Goal: Communication & Community: Answer question/provide support

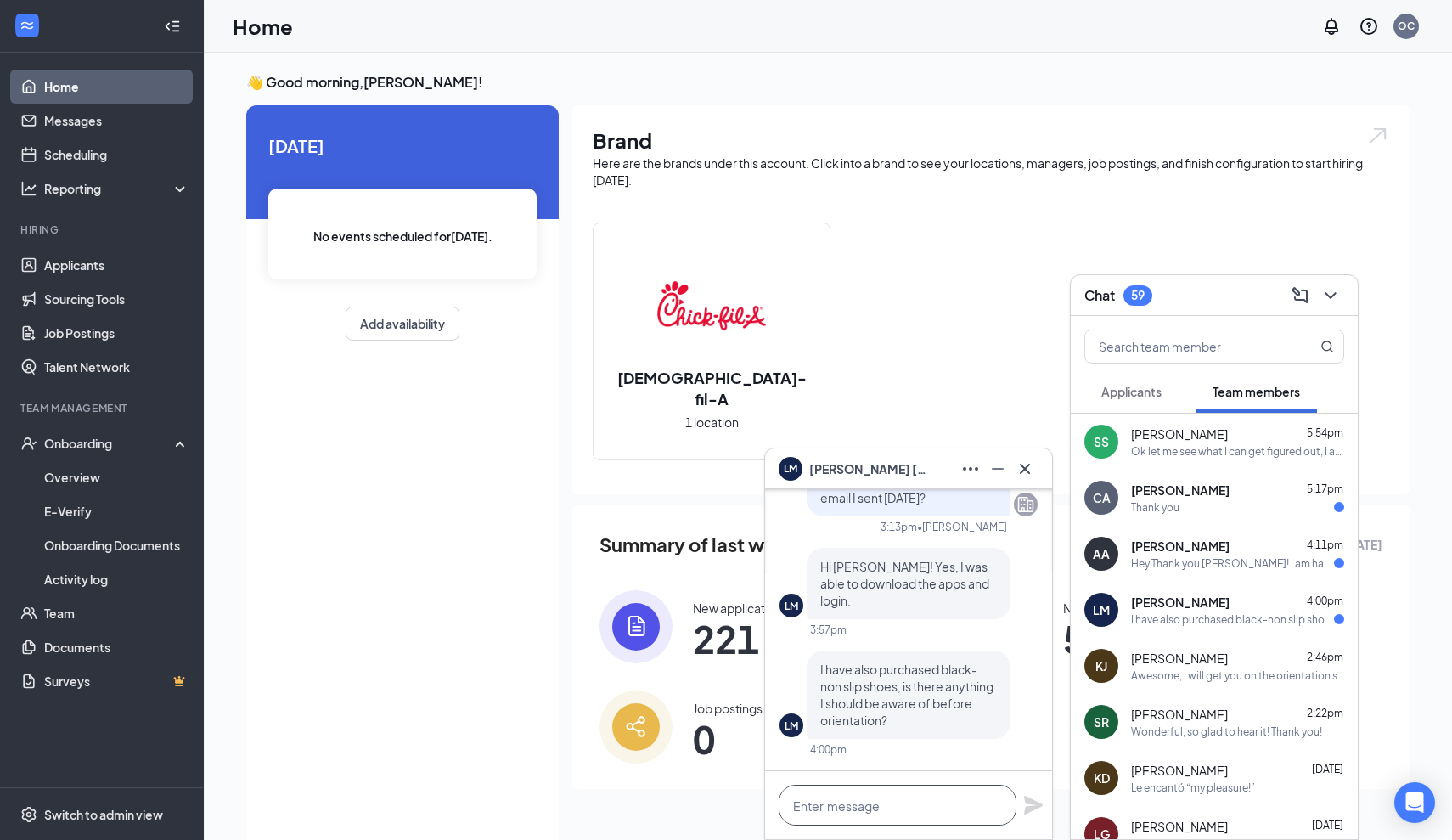
click at [908, 808] on textarea at bounding box center [897, 805] width 238 height 41
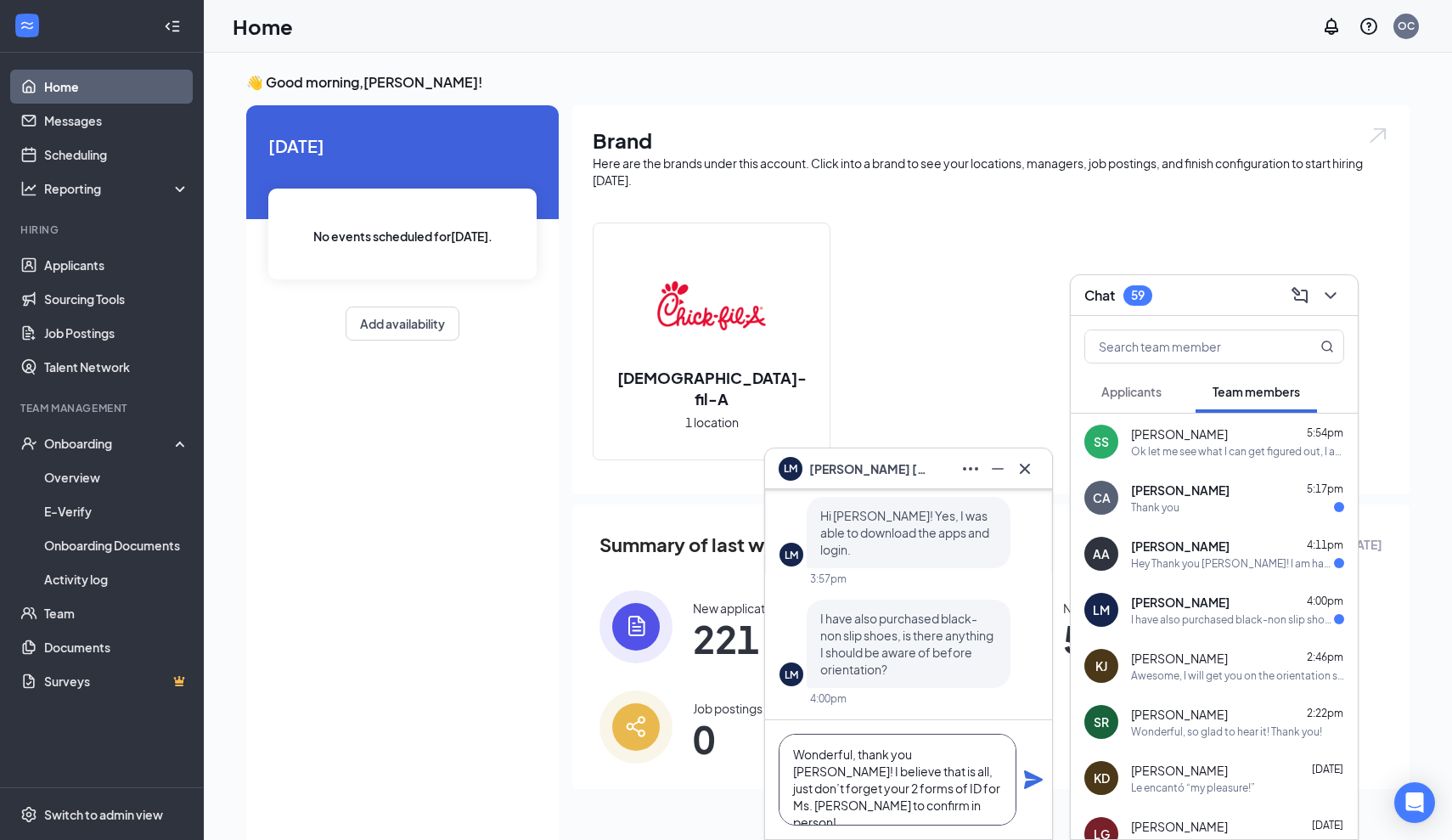
type textarea "Wonderful, thank you [PERSON_NAME]! I believe that is all, just don’t forget yo…"
click at [1033, 781] on icon "Plane" at bounding box center [1034, 780] width 19 height 19
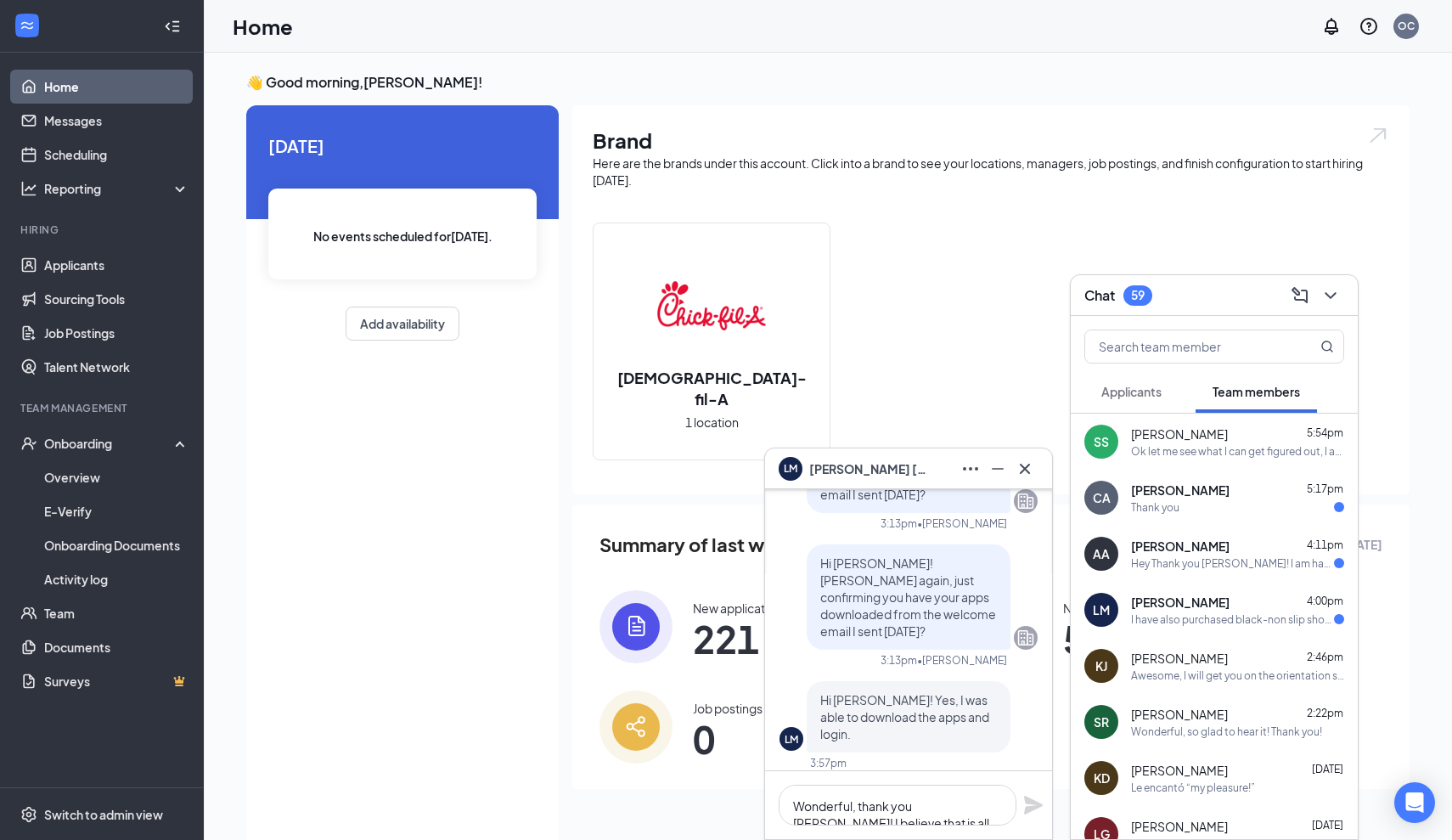
scroll to position [-440, 0]
click at [997, 476] on icon "Minimize" at bounding box center [998, 469] width 20 height 20
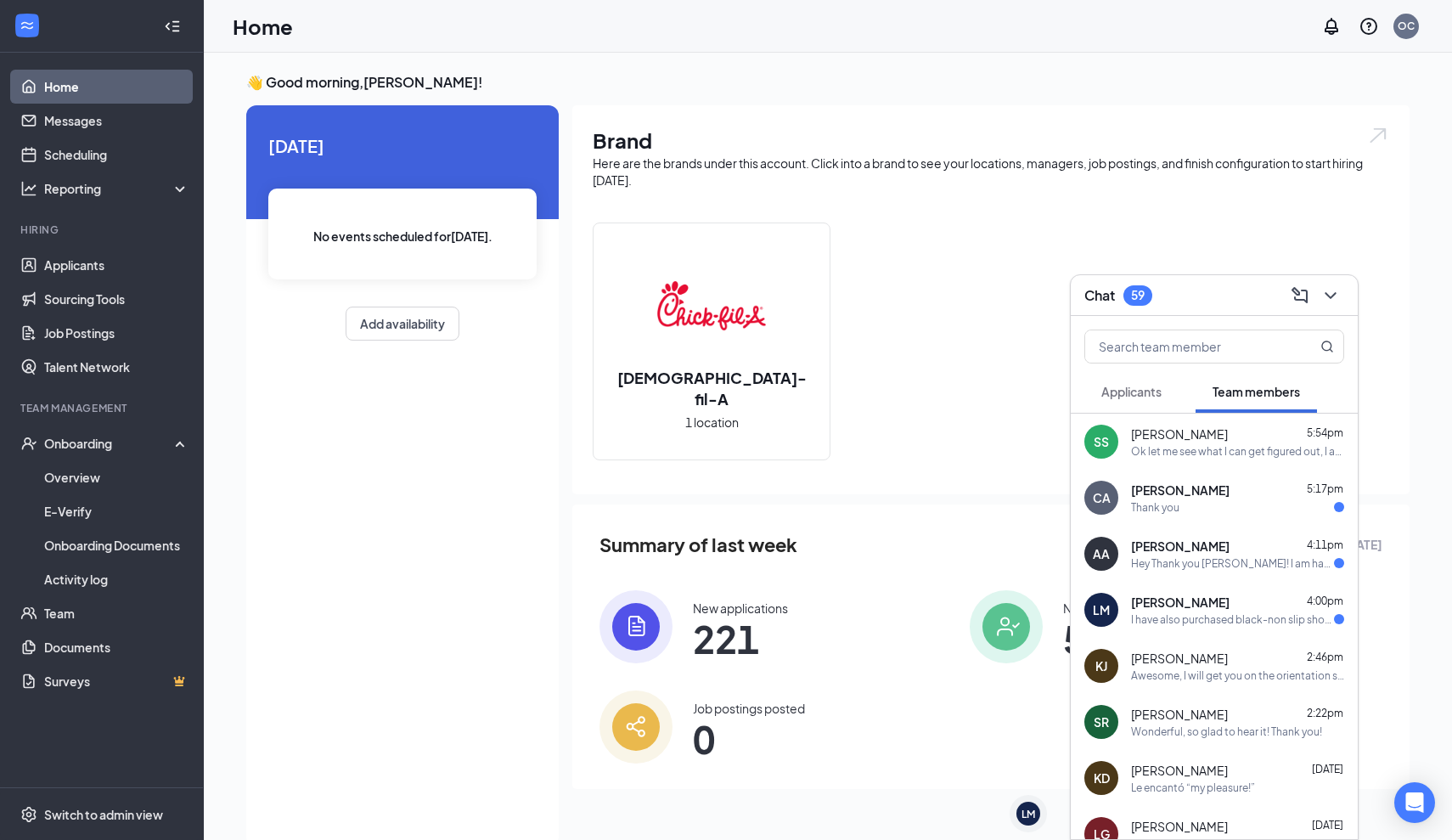
scroll to position [0, 0]
click at [1246, 550] on div "[PERSON_NAME] 4:11pm" at bounding box center [1238, 546] width 213 height 17
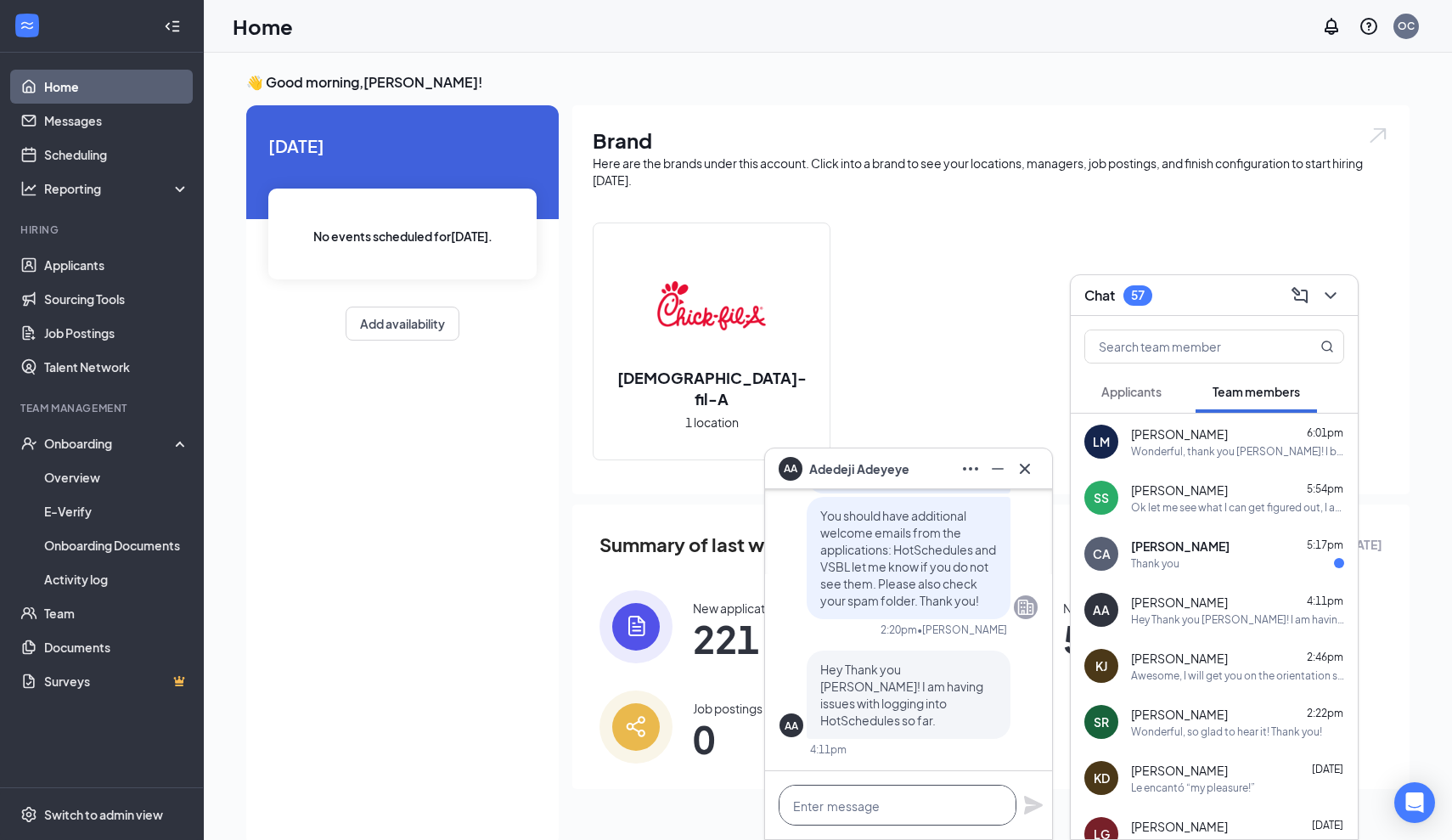
click at [931, 797] on textarea at bounding box center [897, 805] width 238 height 41
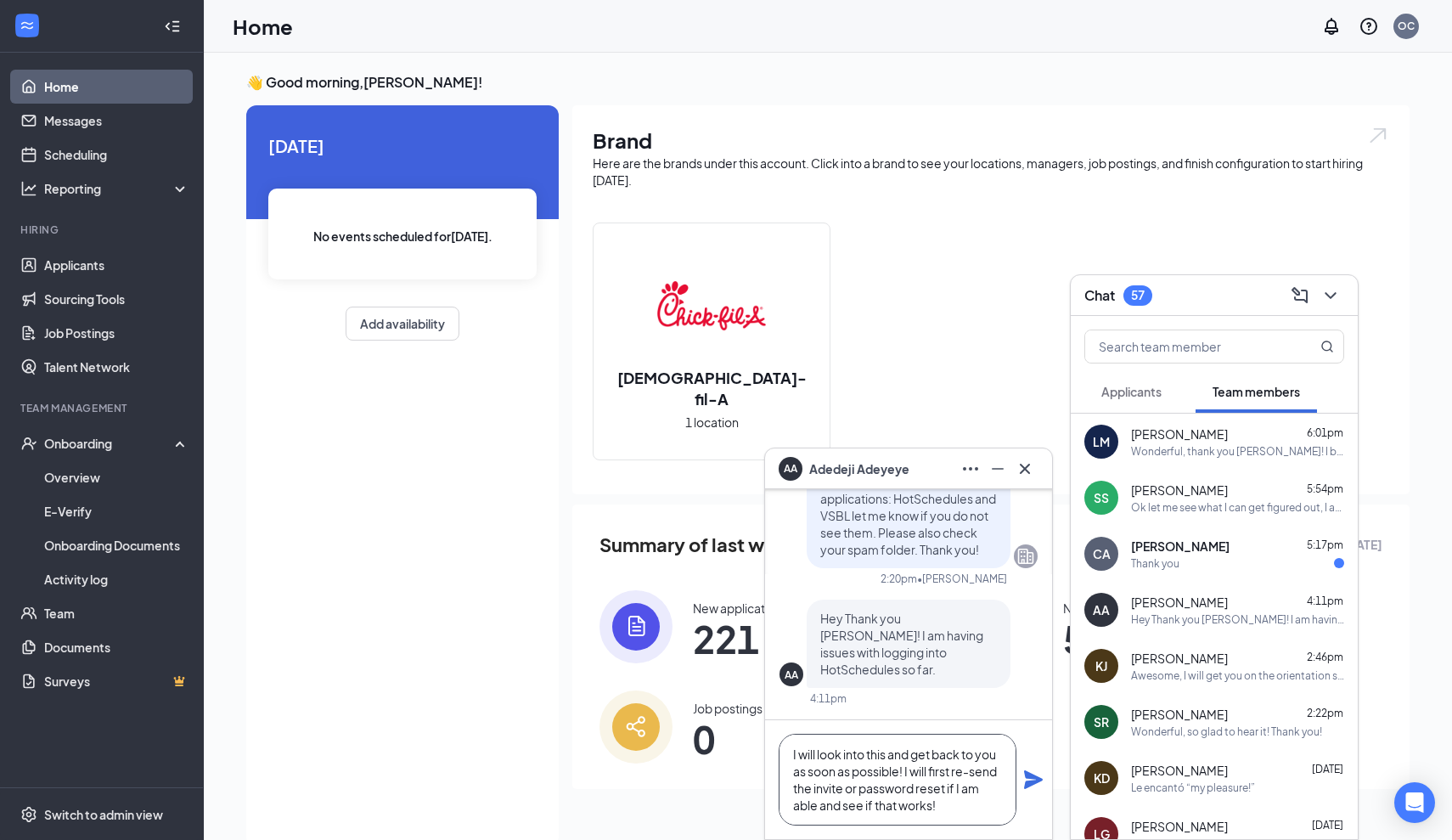
type textarea "I will look into this and get back to you as soon as possible! I will first re-…"
click at [1030, 777] on icon "Plane" at bounding box center [1034, 780] width 19 height 19
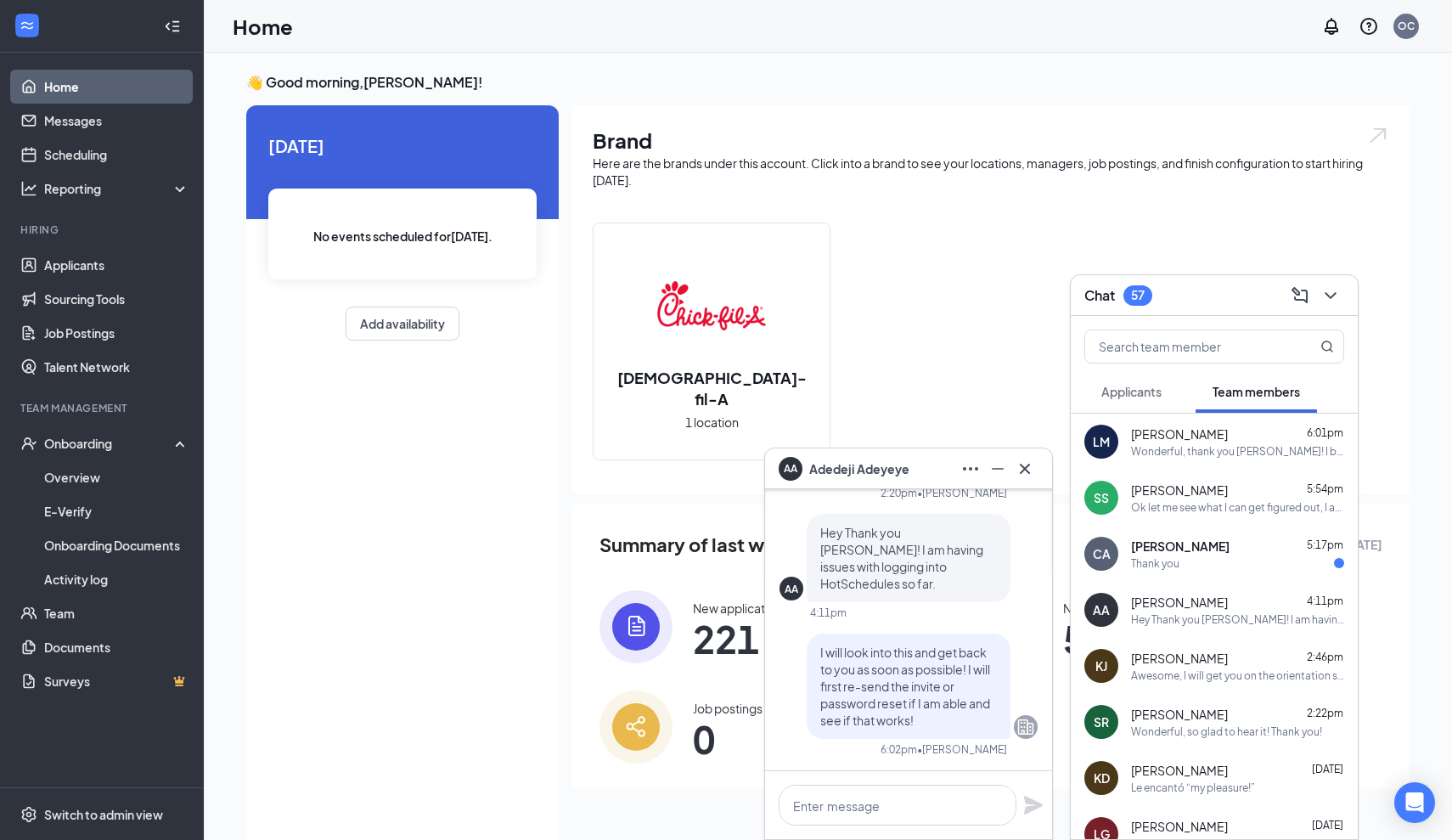
scroll to position [0, 0]
click at [1150, 392] on span "Applicants" at bounding box center [1132, 392] width 60 height 15
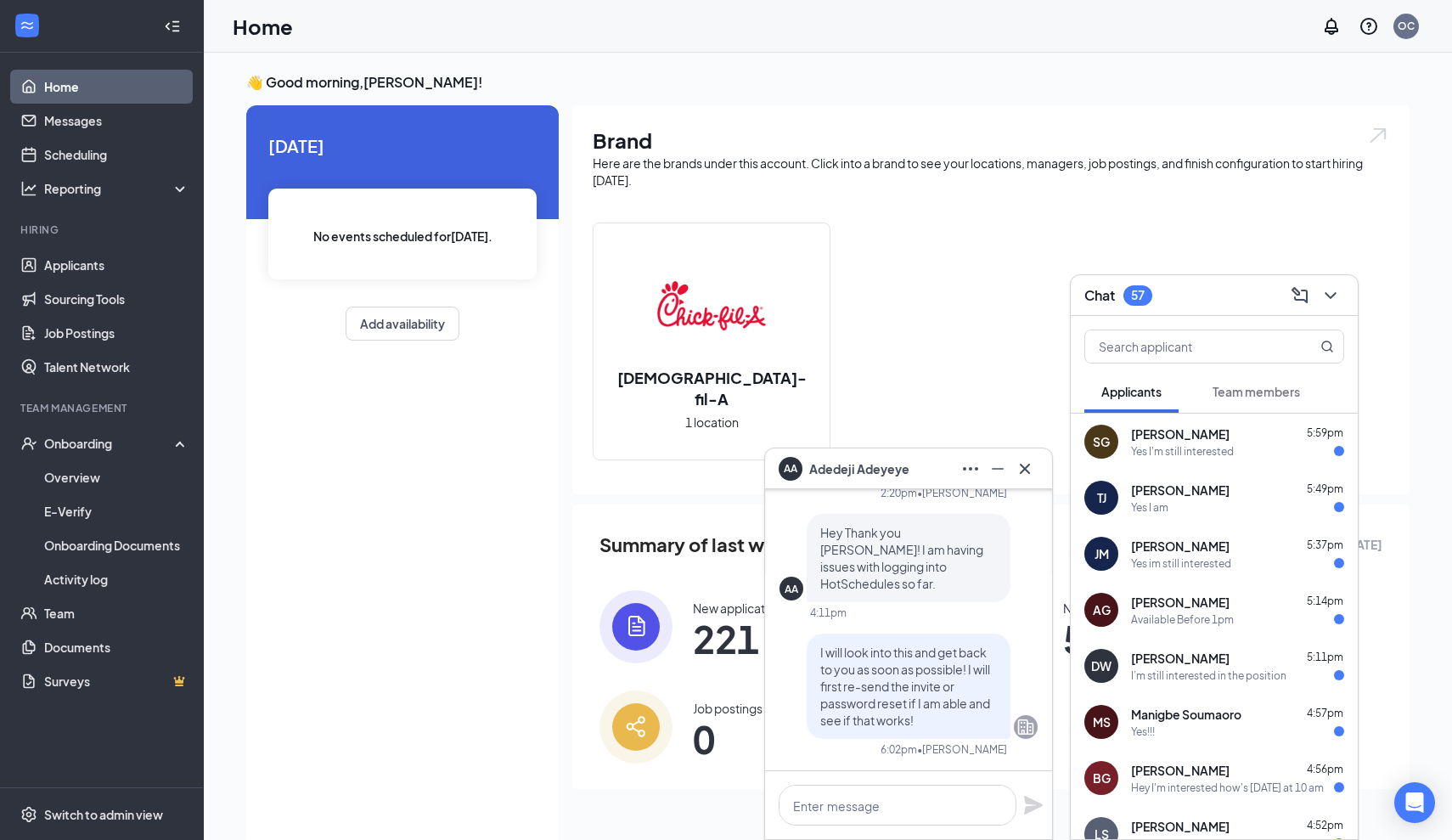
click at [1227, 366] on div at bounding box center [1214, 343] width 287 height 55
click at [1227, 352] on input "text" at bounding box center [1186, 347] width 201 height 32
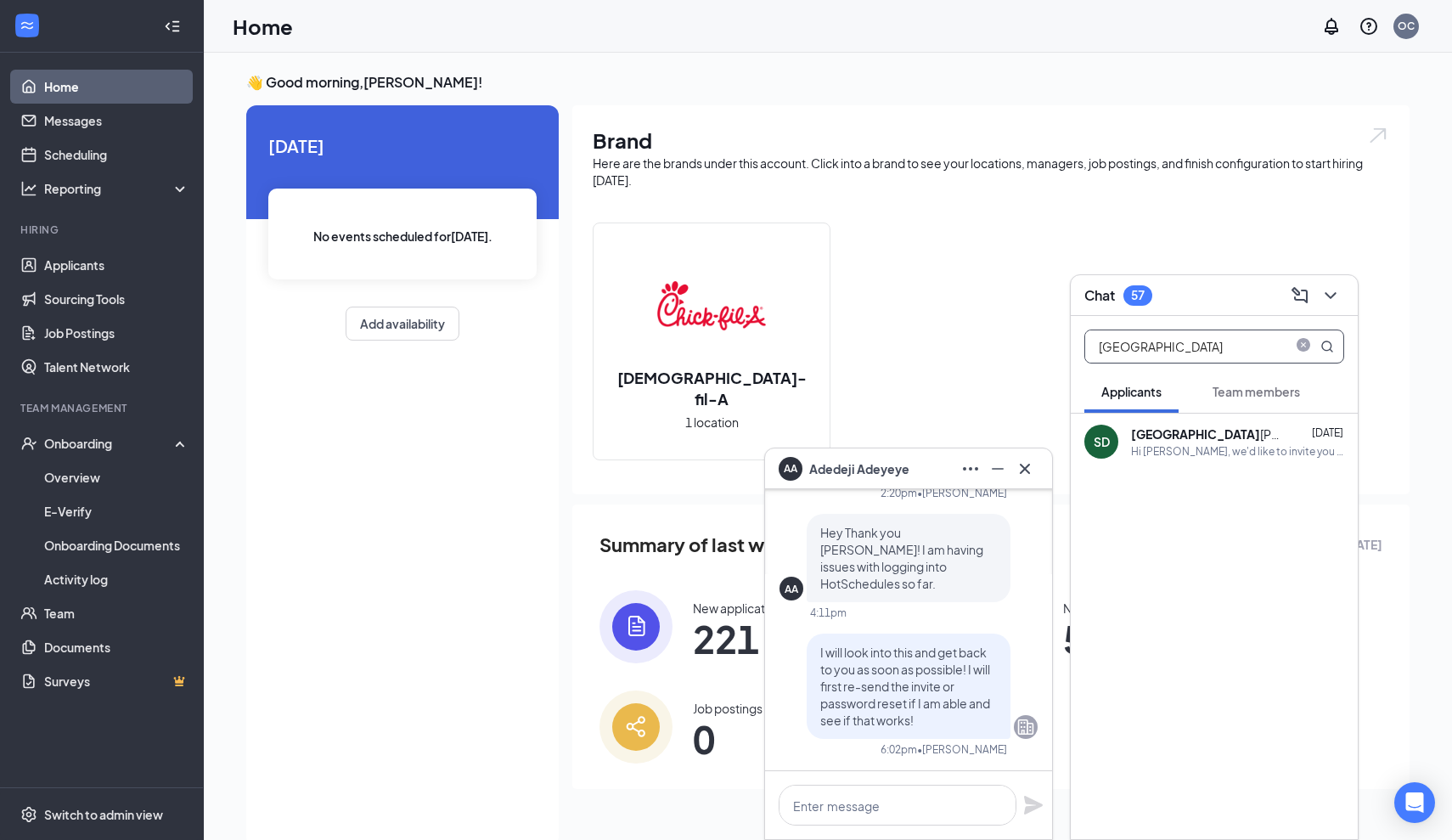
type input "[GEOGRAPHIC_DATA]"
click at [1230, 397] on span "Team members" at bounding box center [1256, 392] width 88 height 15
click at [1217, 430] on div "Sydney Siren 5:54pm" at bounding box center [1238, 434] width 213 height 17
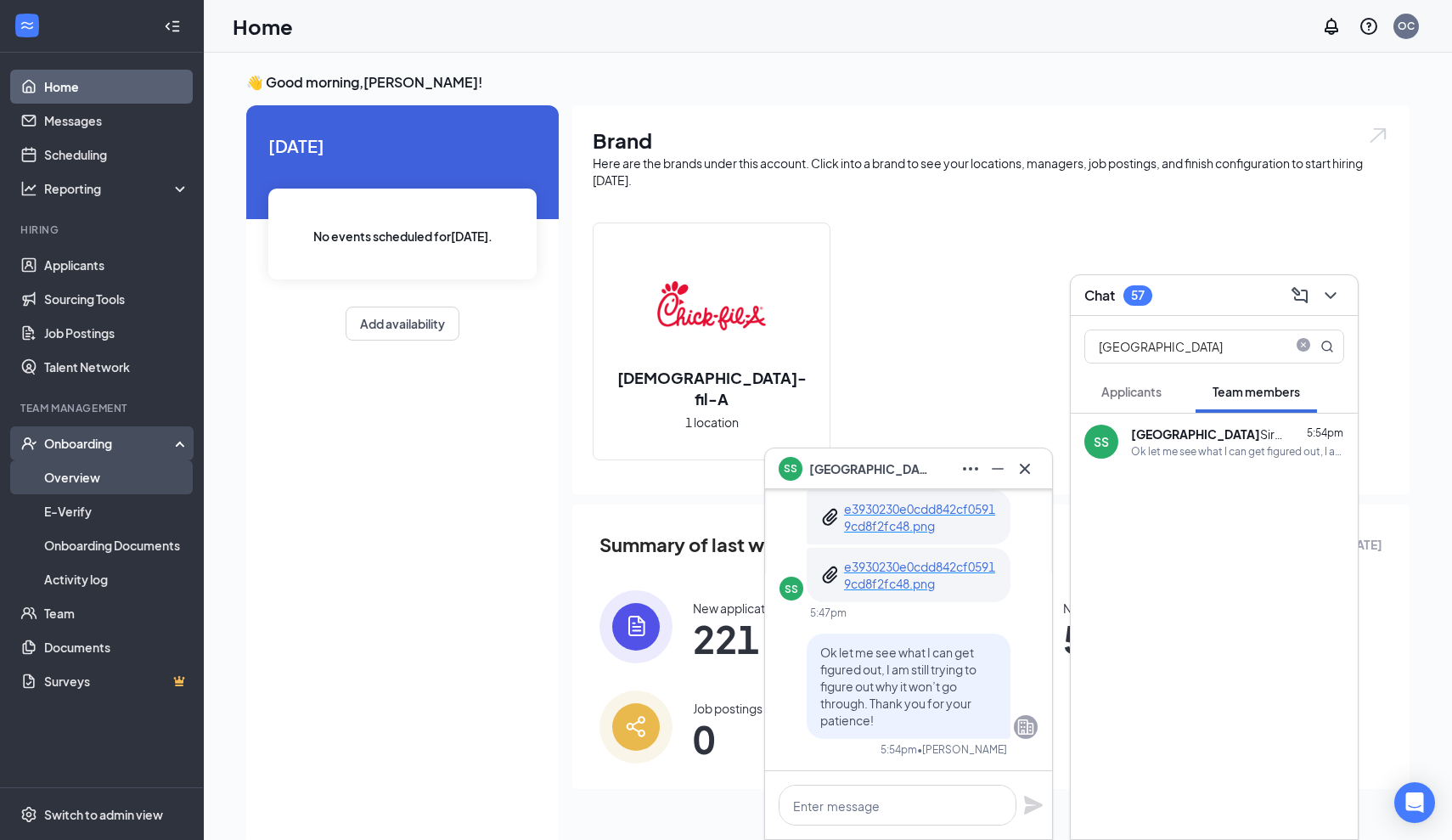
click at [94, 474] on link "Overview" at bounding box center [117, 477] width 145 height 34
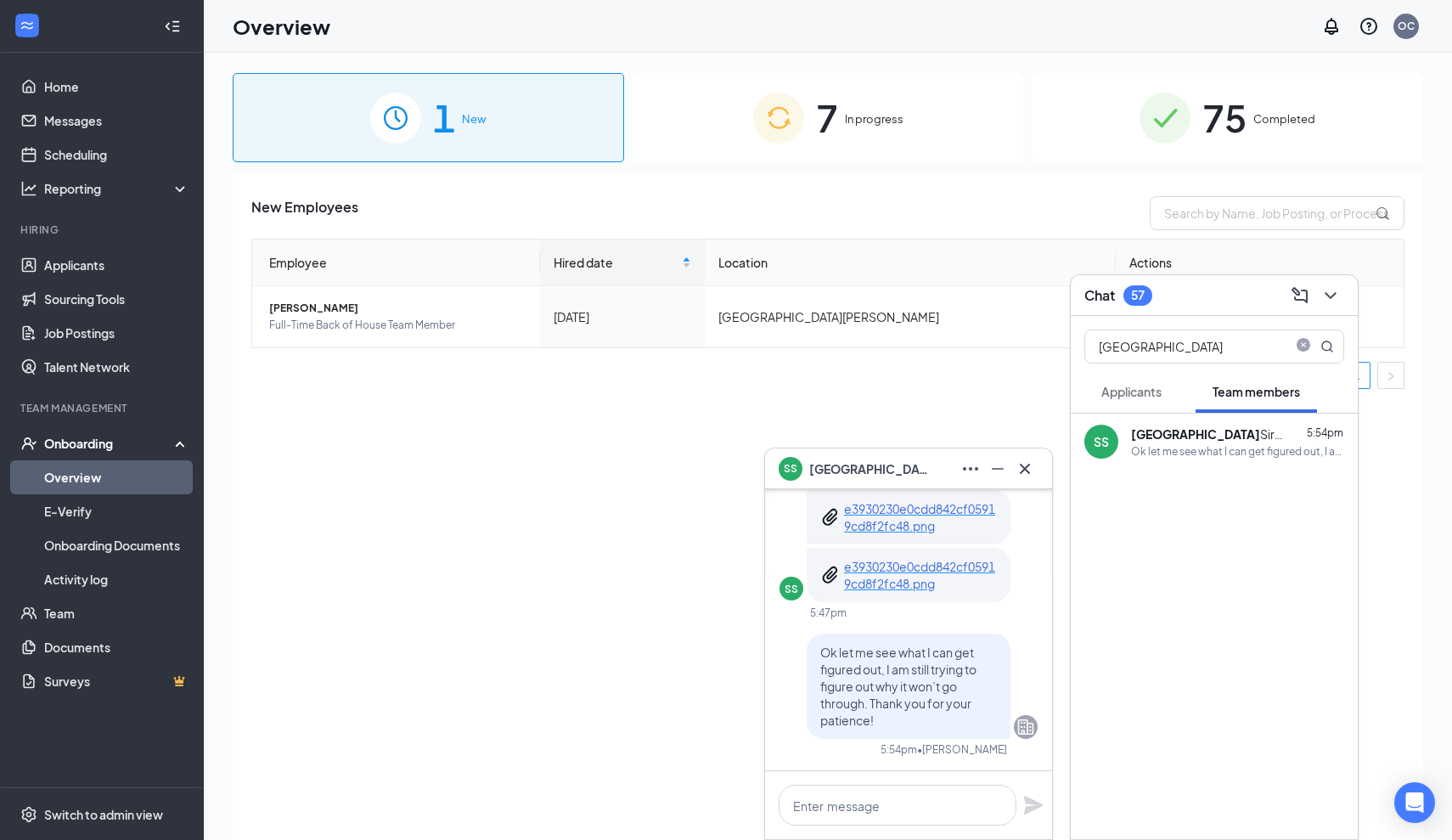
click at [789, 158] on div "7 In progress" at bounding box center [829, 118] width 392 height 89
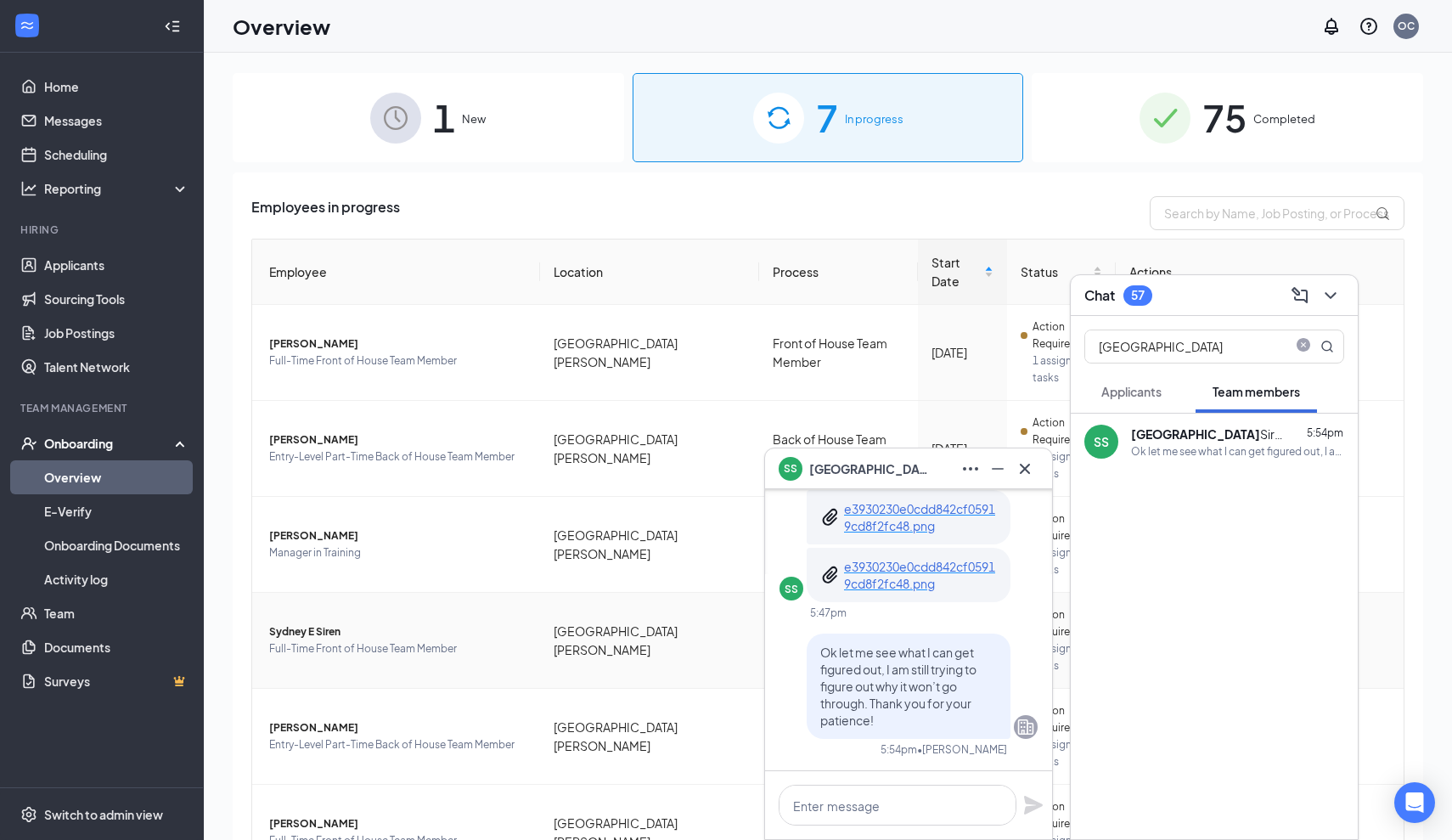
click at [371, 624] on span "Sydney E Siren" at bounding box center [398, 632] width 257 height 17
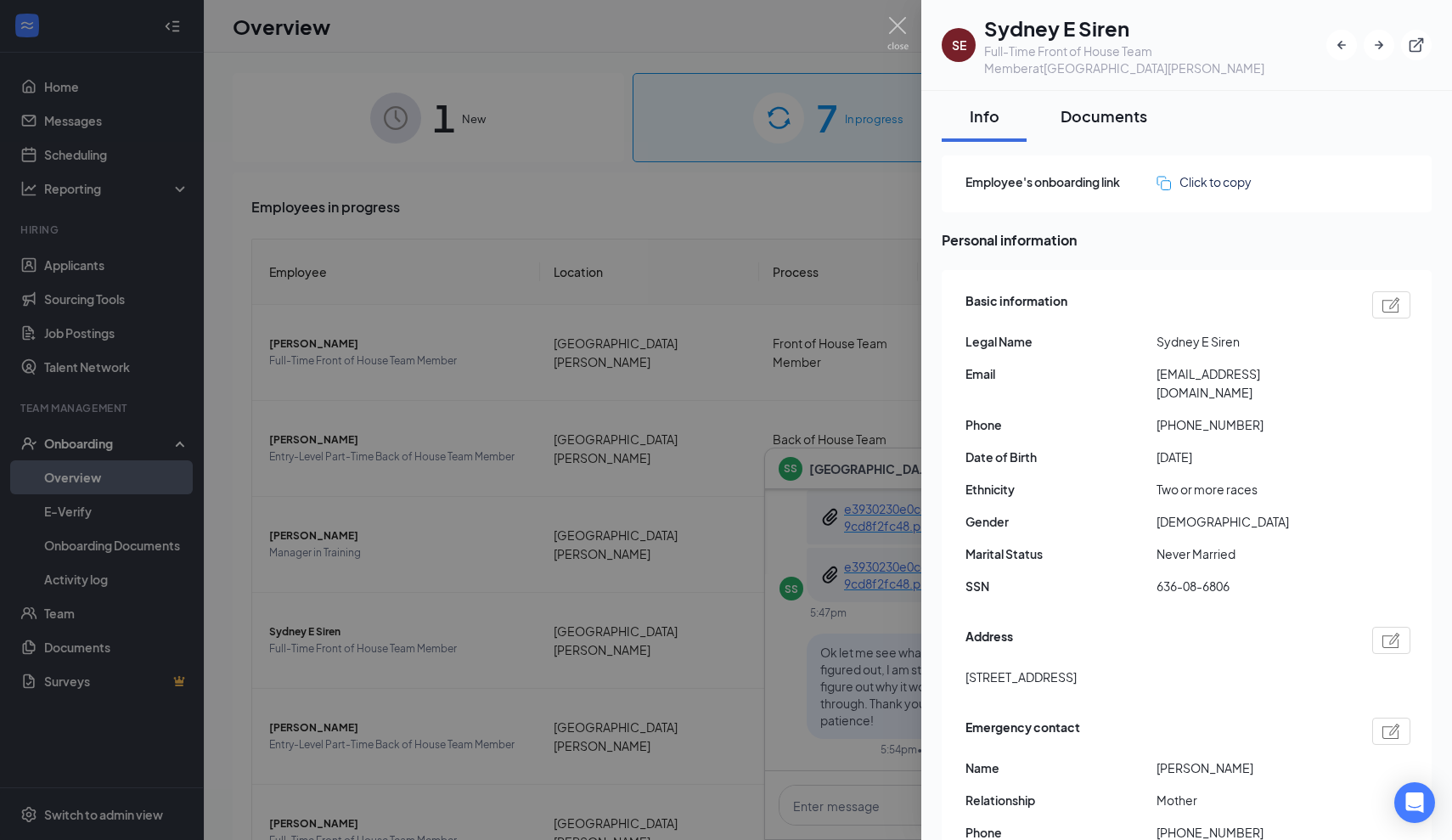
scroll to position [-1, 0]
click at [1098, 126] on div "Documents" at bounding box center [1104, 116] width 87 height 21
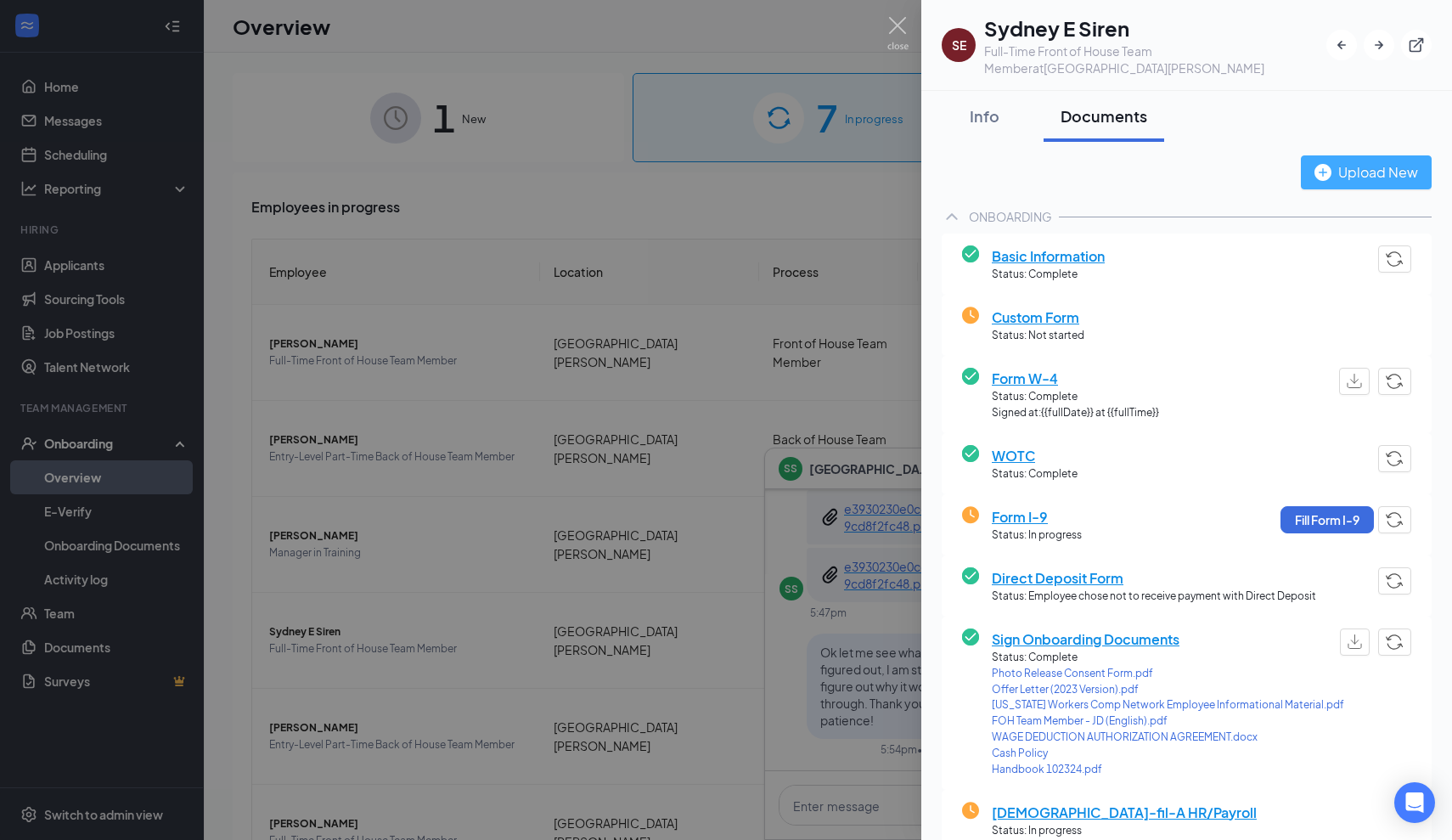
scroll to position [0, 0]
click at [987, 118] on div "Info" at bounding box center [984, 116] width 51 height 21
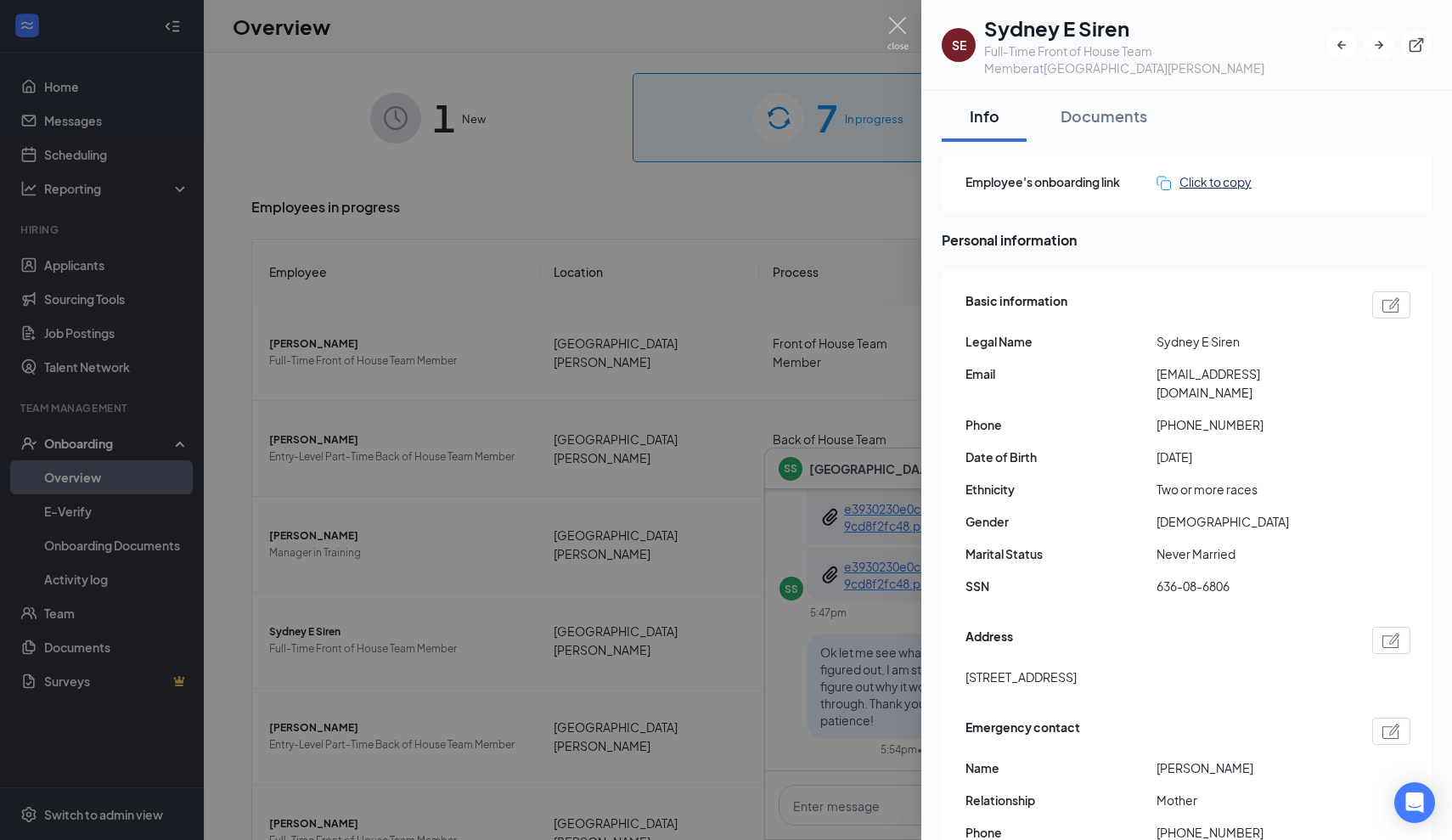
click at [1191, 175] on div "Click to copy" at bounding box center [1205, 181] width 95 height 19
click at [894, 33] on img at bounding box center [898, 33] width 21 height 33
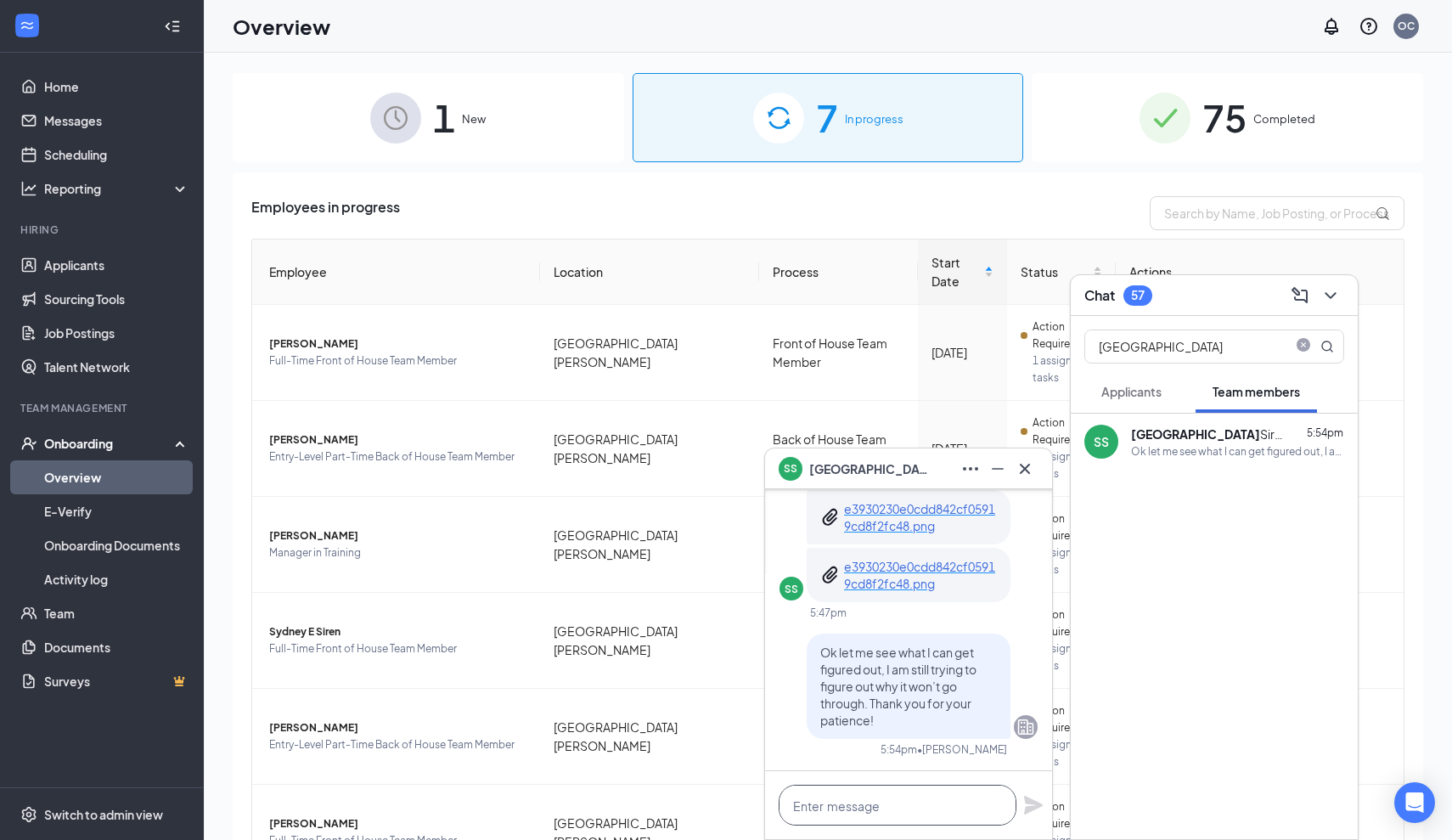
click at [856, 822] on textarea at bounding box center [897, 805] width 238 height 41
paste textarea "[URL][DOMAIN_NAME]"
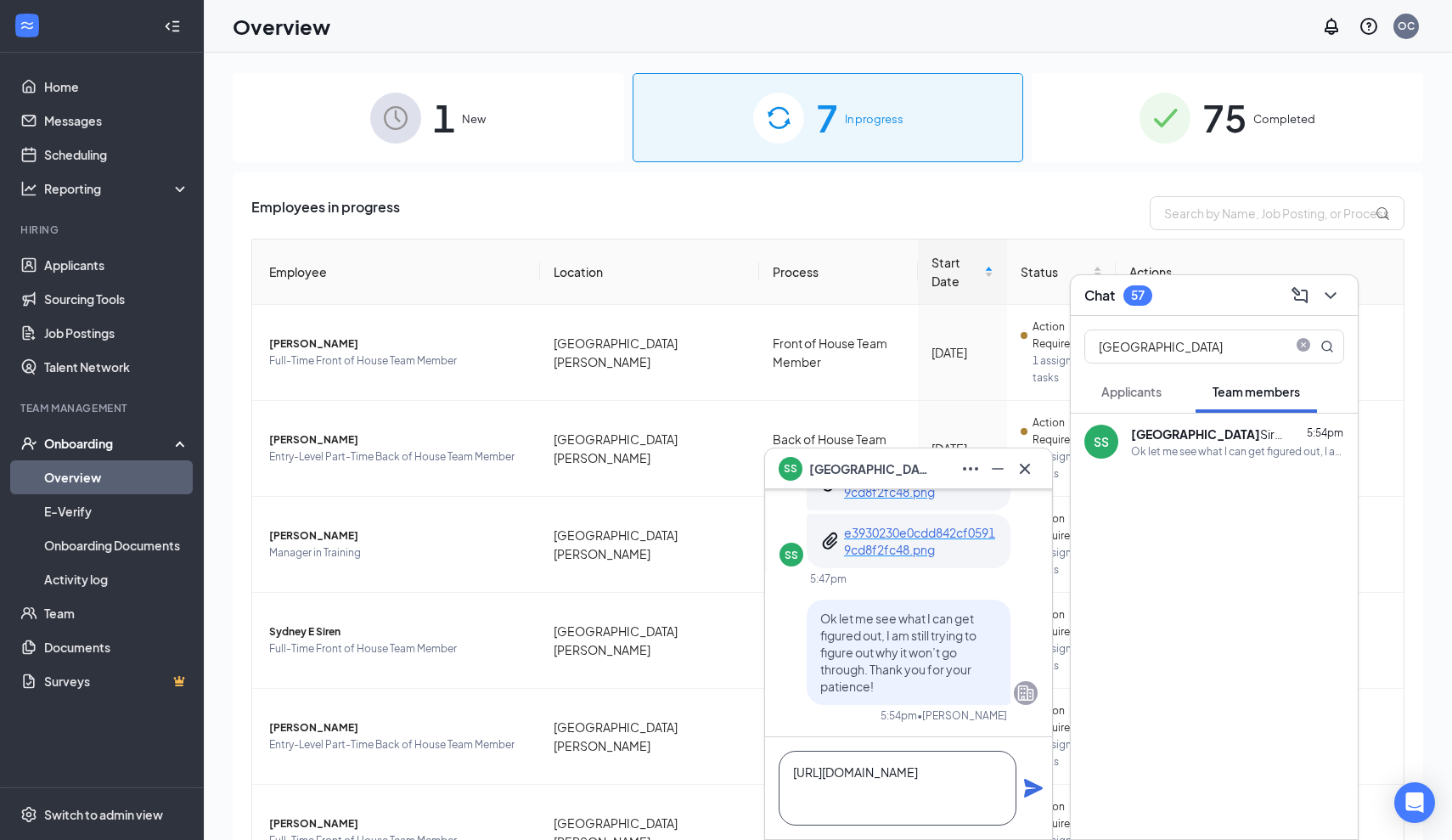
scroll to position [1, 0]
type textarea "[URL][DOMAIN_NAME]"
click at [1035, 785] on icon "Plane" at bounding box center [1034, 788] width 19 height 19
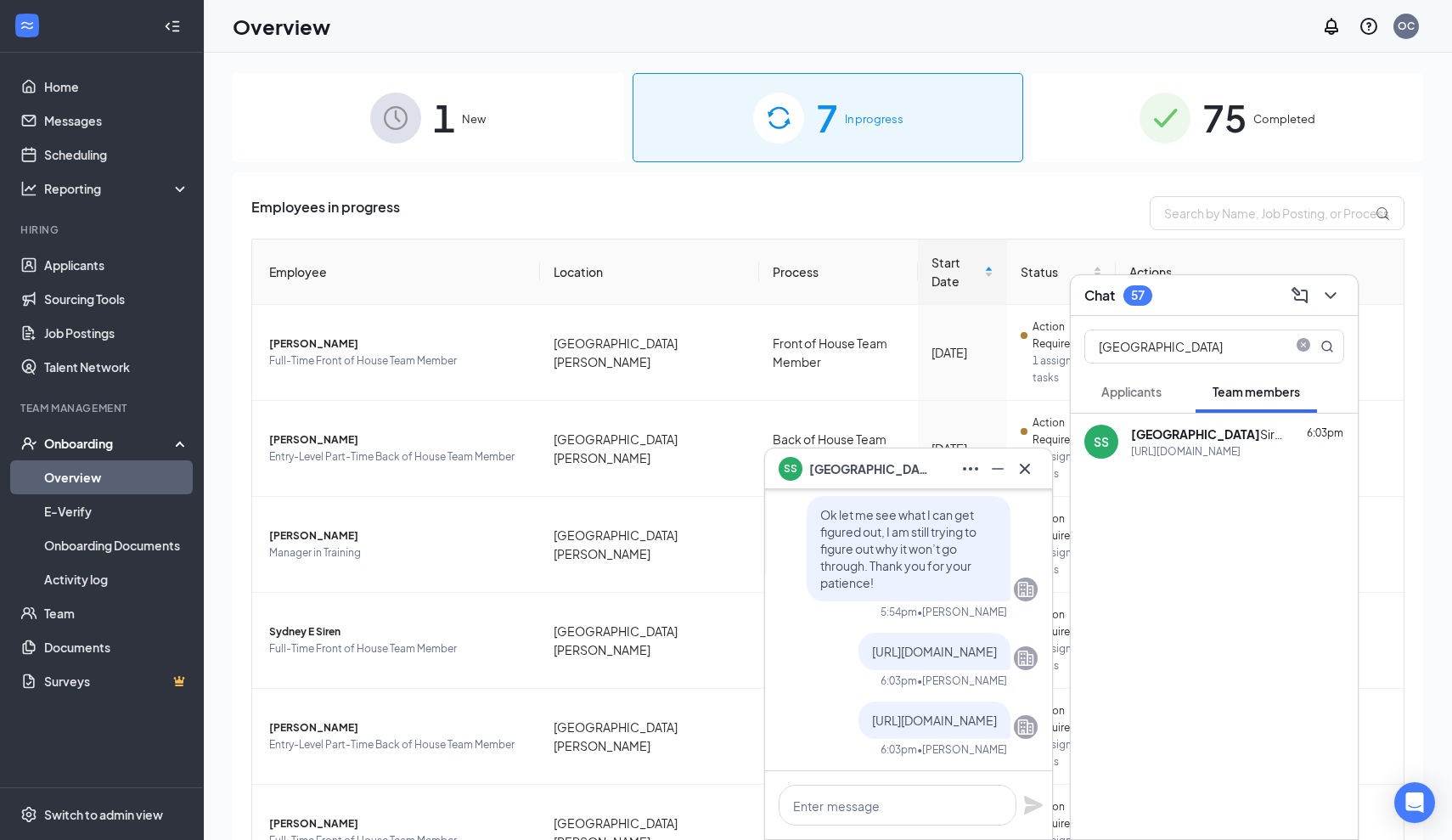
click at [1023, 475] on icon "Cross" at bounding box center [1025, 469] width 20 height 20
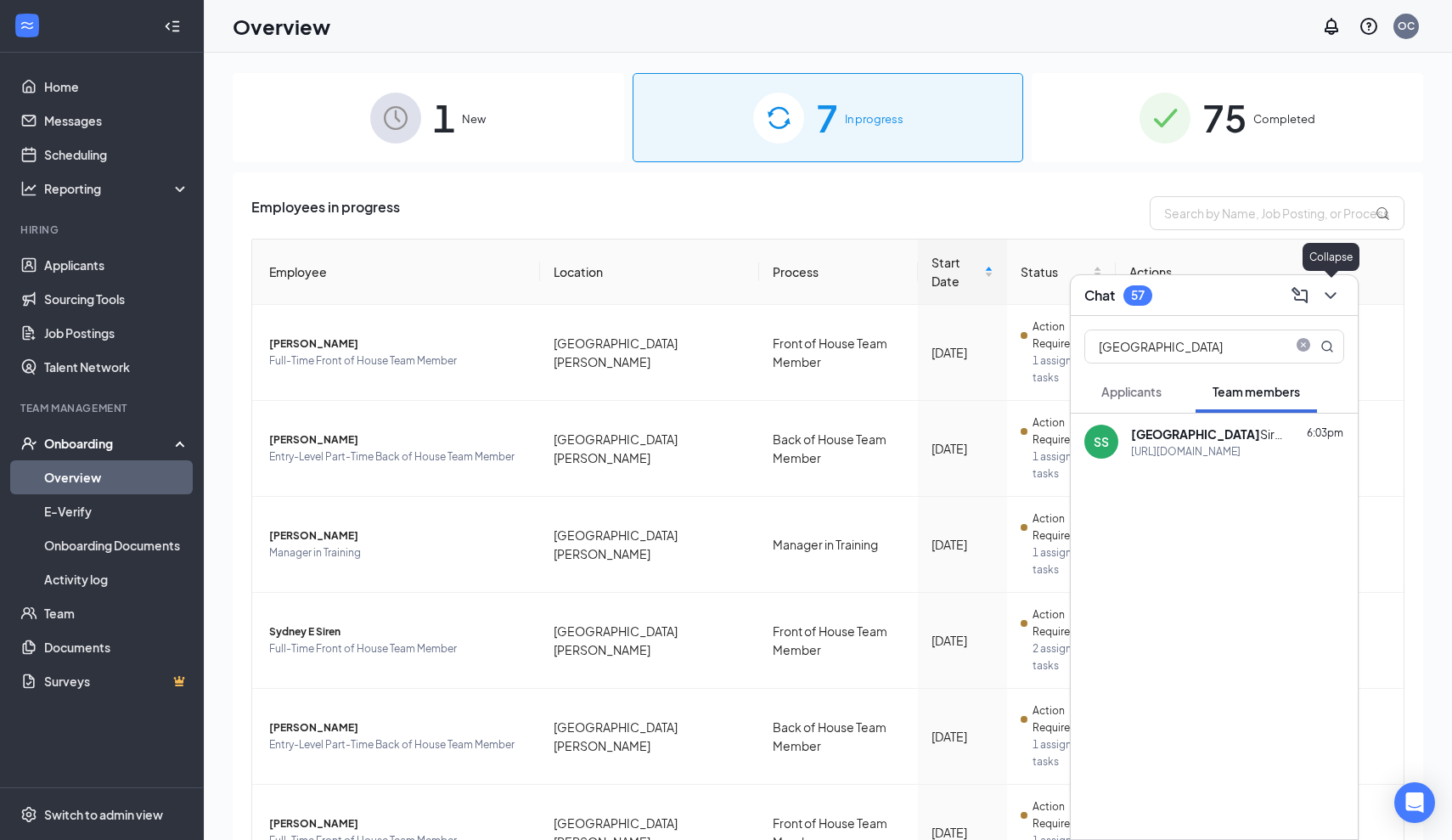
click at [1322, 294] on icon "ChevronDown" at bounding box center [1331, 296] width 20 height 20
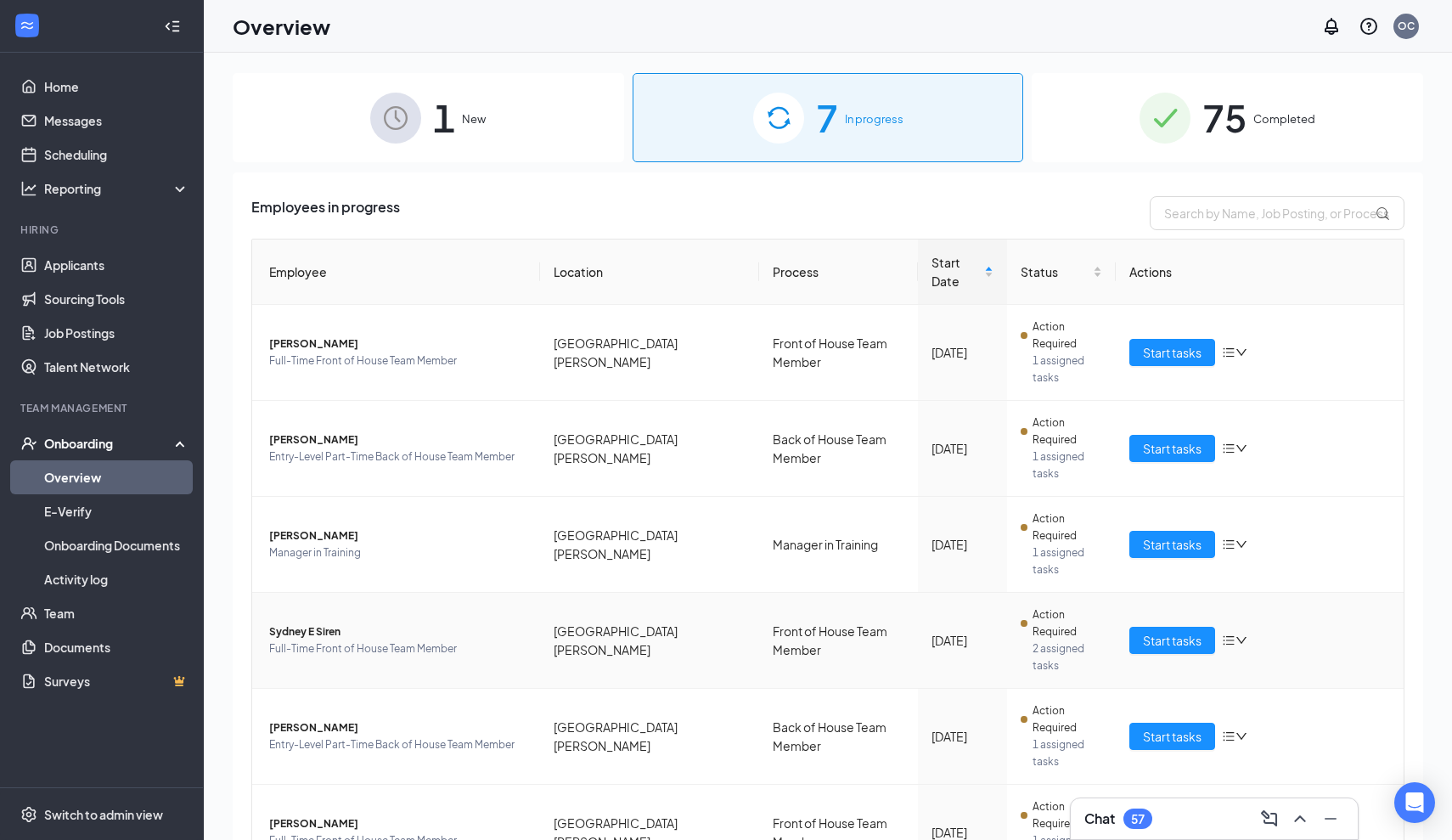
click at [348, 624] on span "Sydney E Siren" at bounding box center [398, 632] width 257 height 17
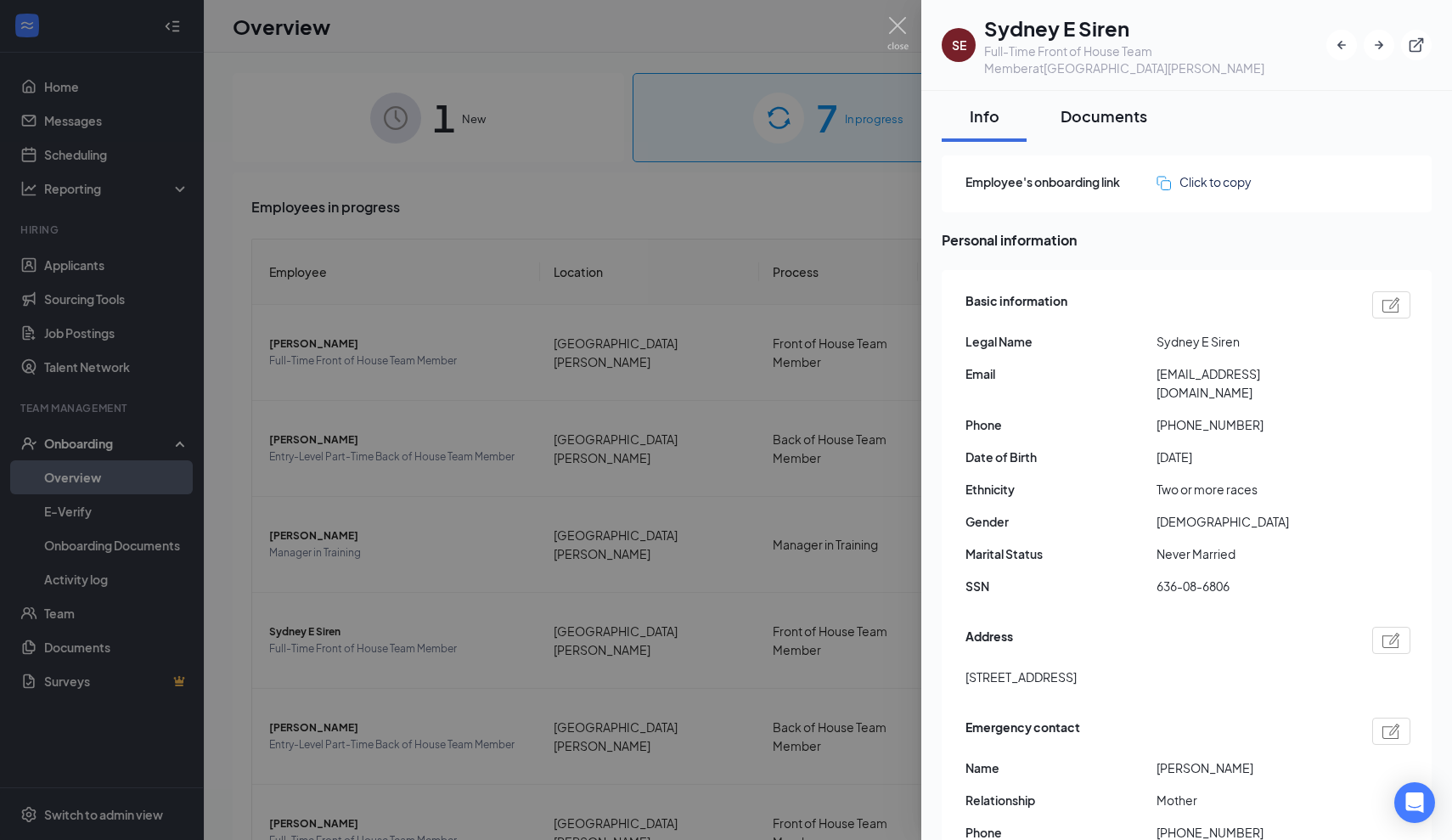
click at [1102, 114] on div "Documents" at bounding box center [1104, 116] width 87 height 21
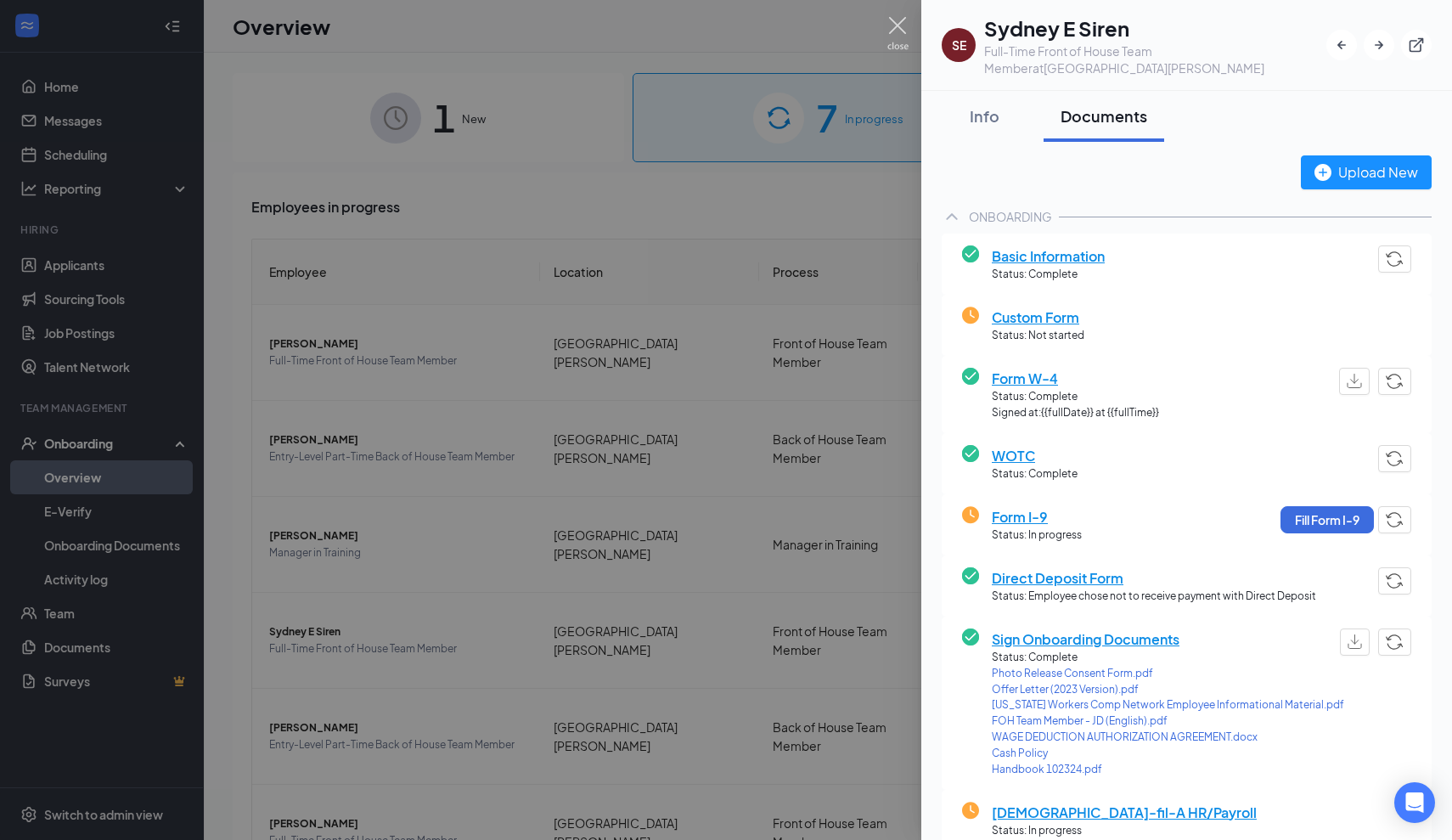
click at [893, 36] on img at bounding box center [898, 33] width 21 height 33
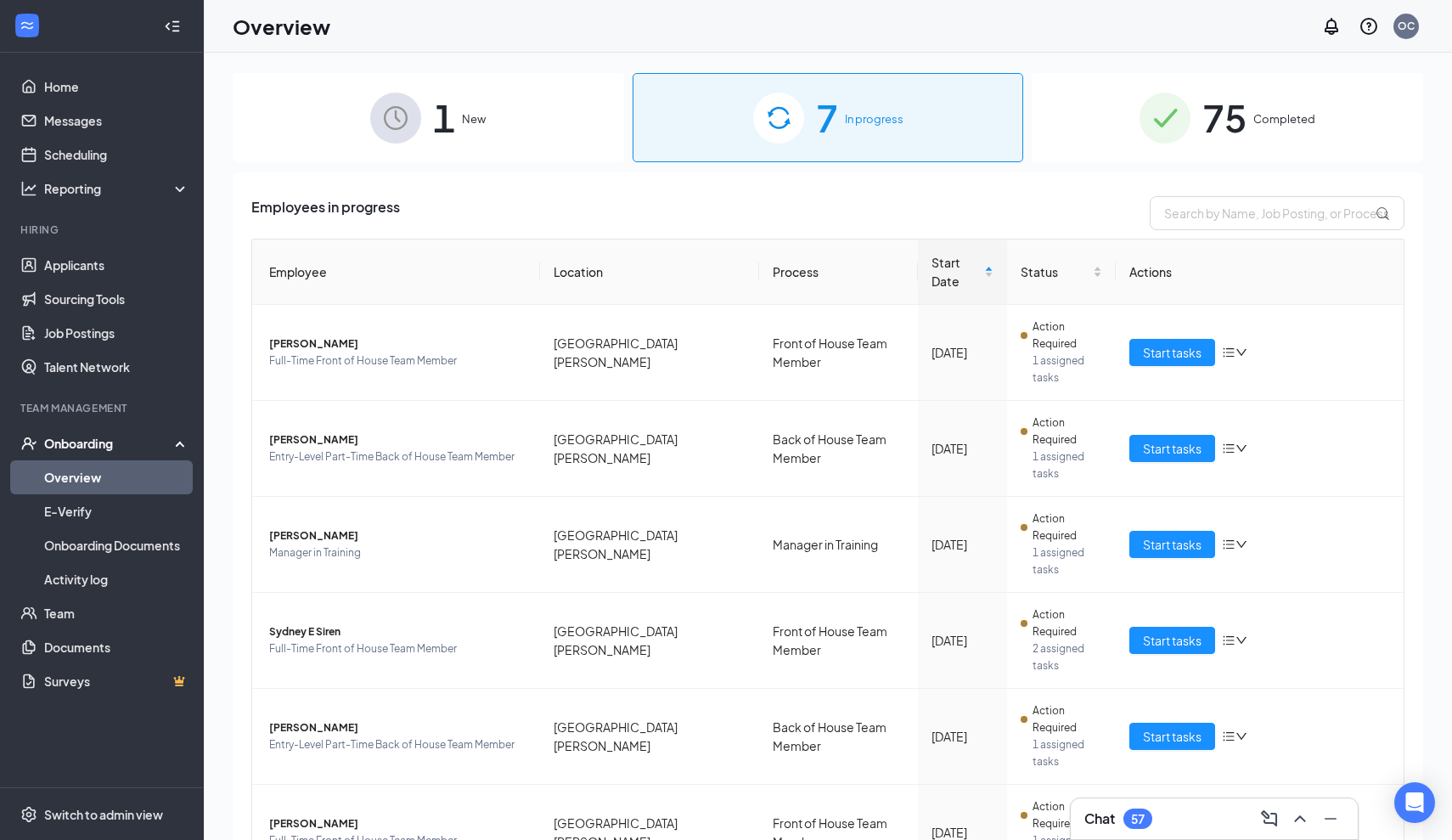
click at [1144, 820] on div "57" at bounding box center [1138, 819] width 14 height 14
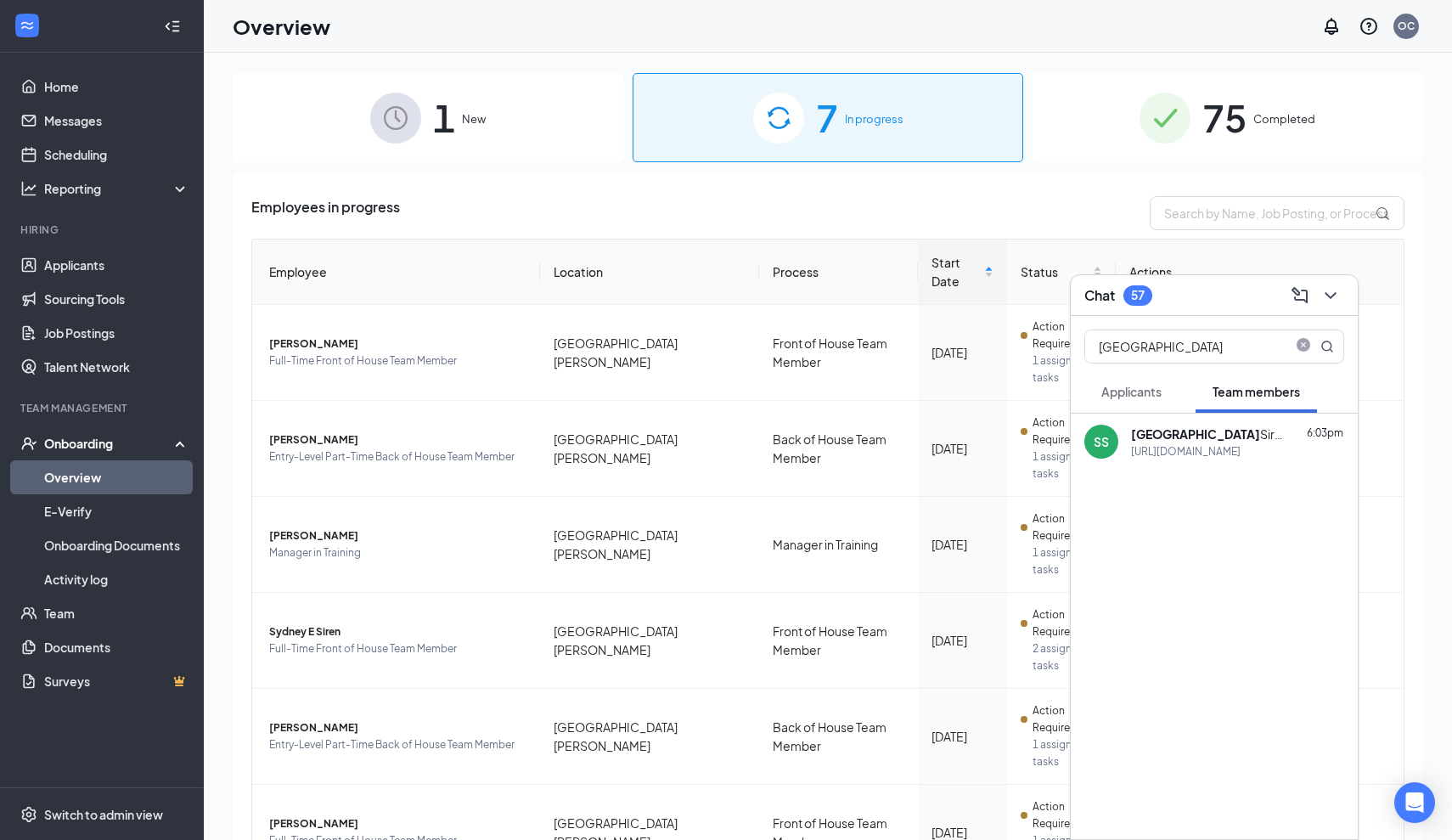
click at [1248, 390] on span "Team members" at bounding box center [1256, 392] width 88 height 15
click at [1299, 343] on icon "close-circle" at bounding box center [1304, 347] width 14 height 14
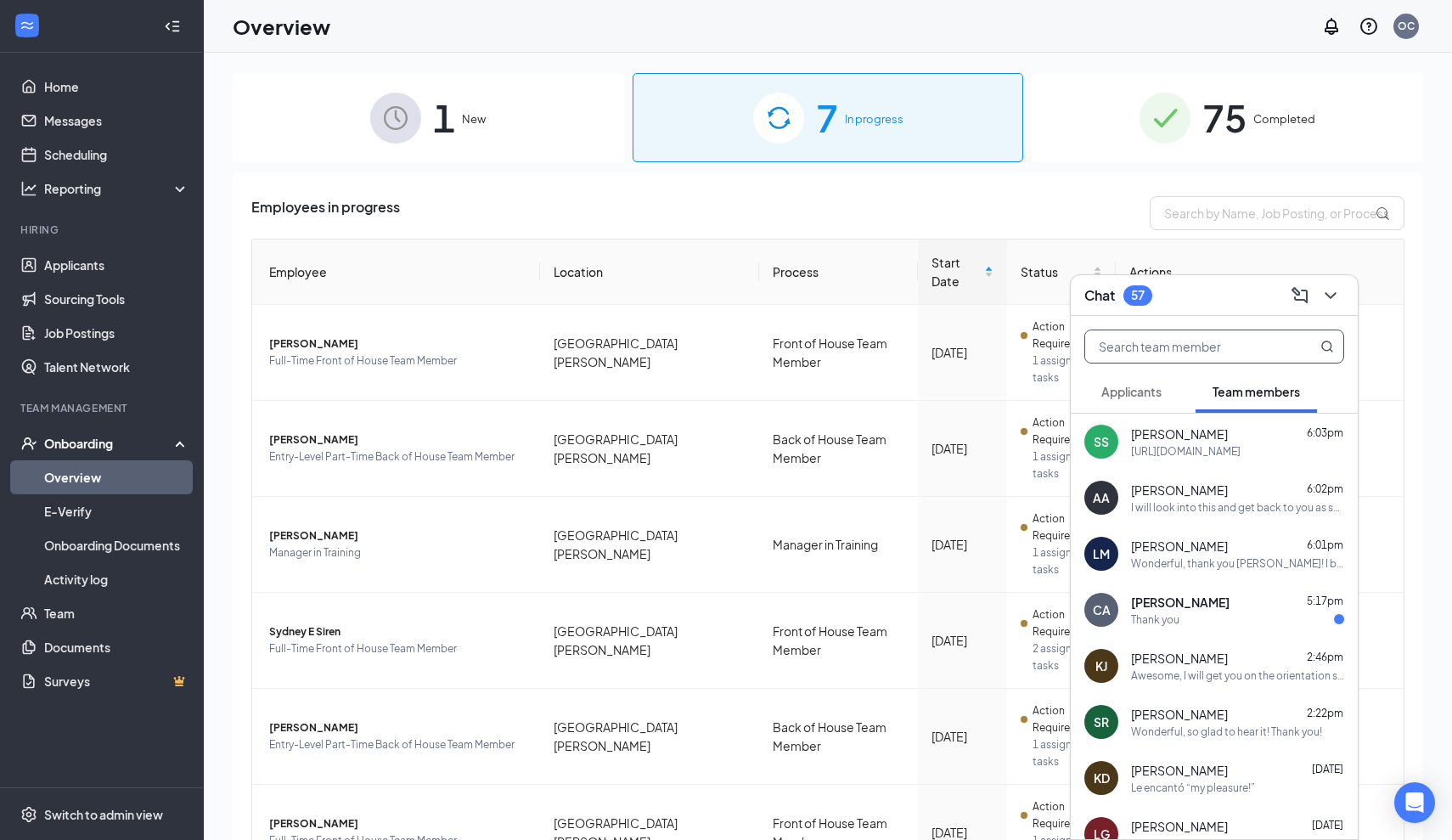
click at [1213, 608] on span "[PERSON_NAME]" at bounding box center [1181, 602] width 99 height 17
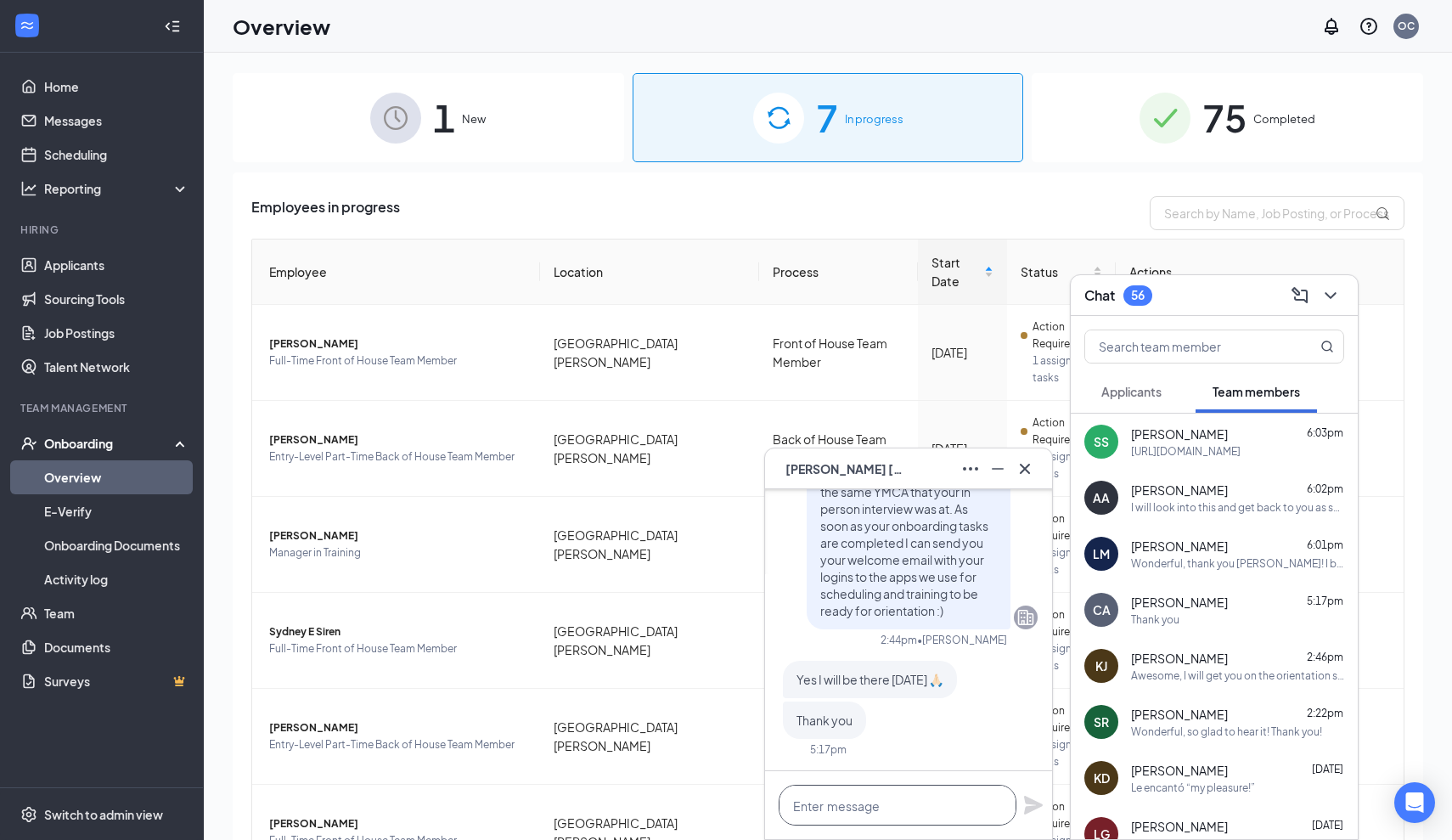
click at [868, 820] on textarea at bounding box center [897, 805] width 238 height 41
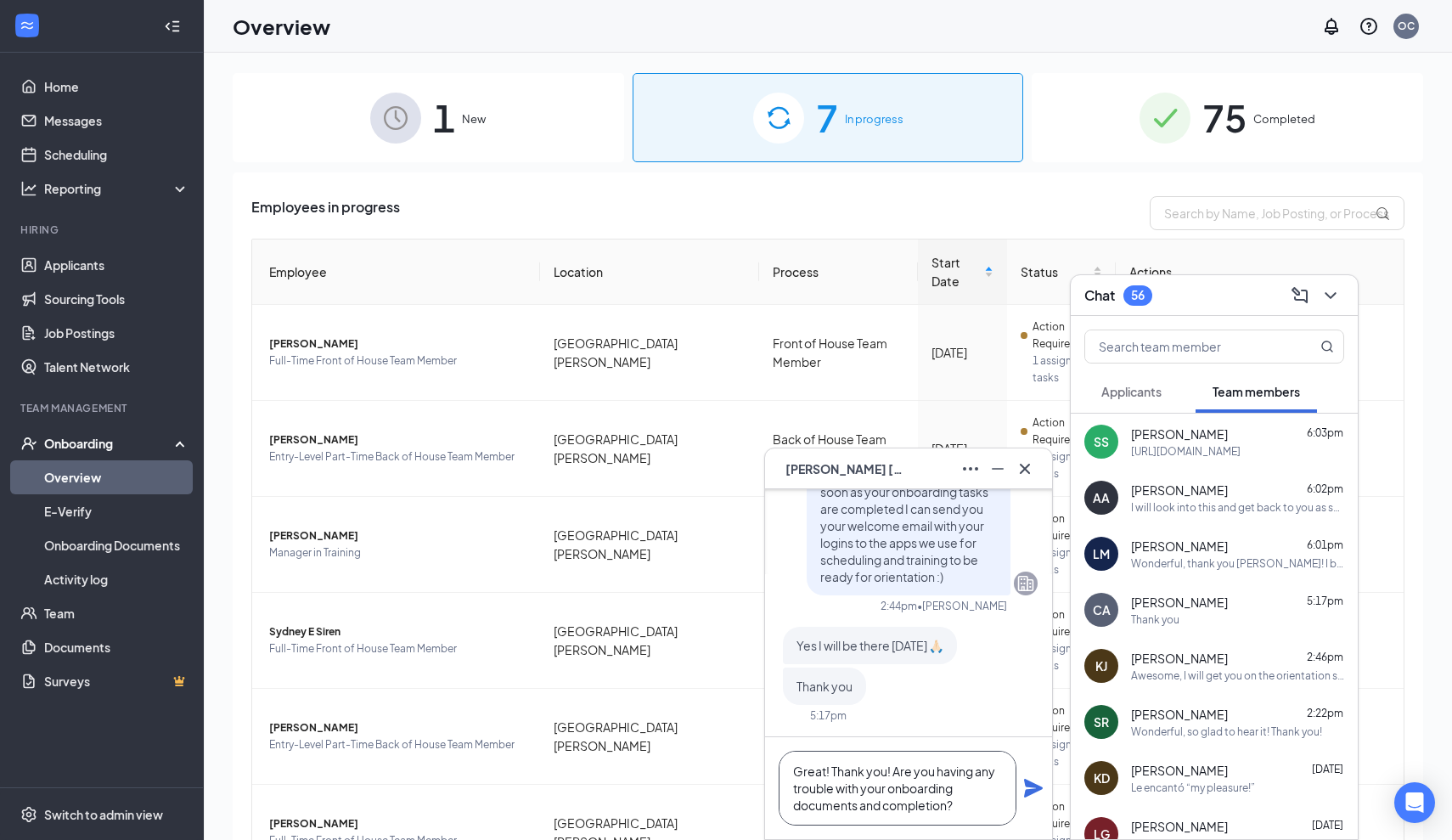
type textarea "Great! Thank you! Are you having any trouble with your onboarding documents and…"
click at [1030, 788] on icon "Plane" at bounding box center [1034, 788] width 20 height 20
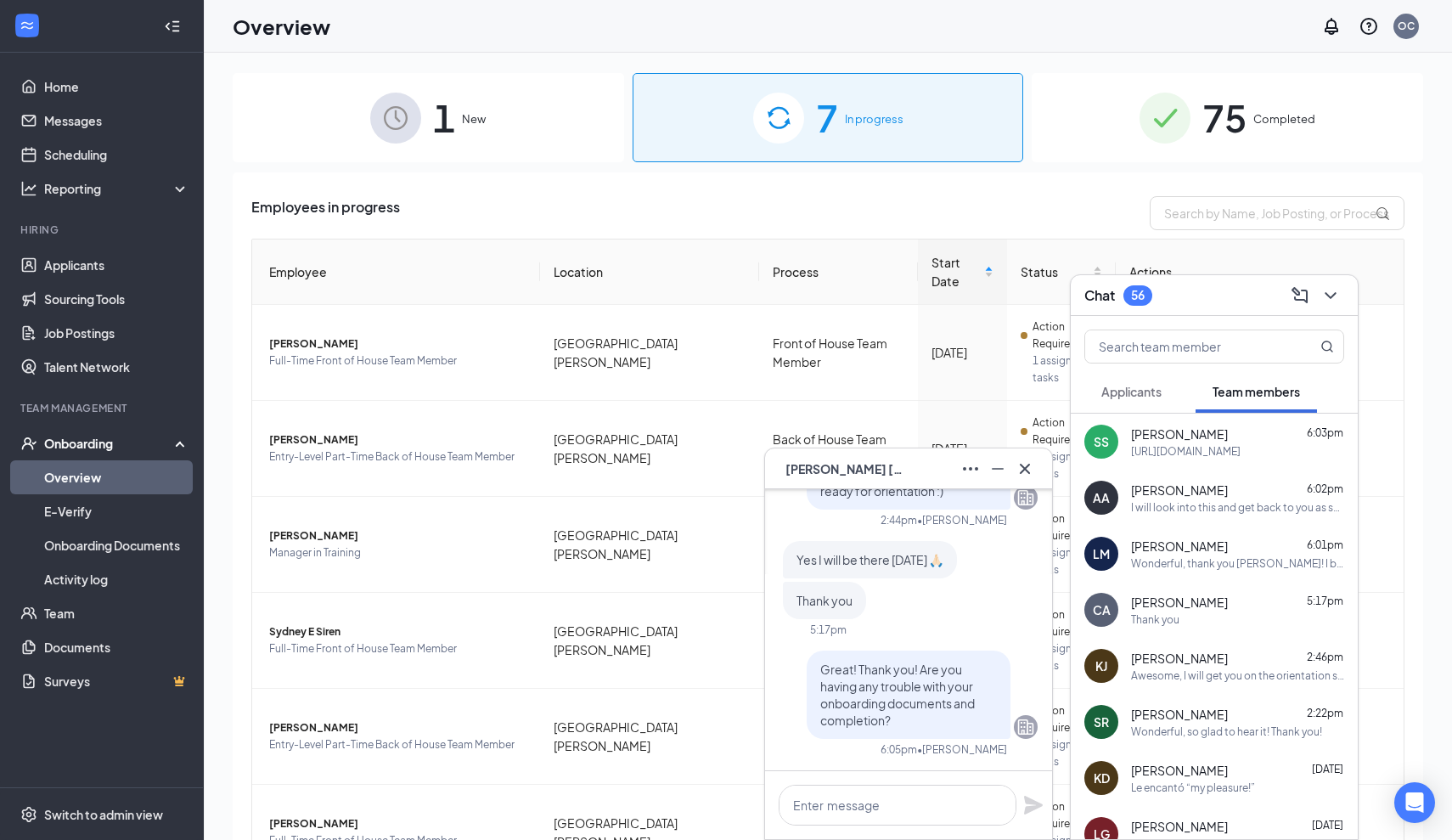
scroll to position [0, 0]
